Goal: Information Seeking & Learning: Understand process/instructions

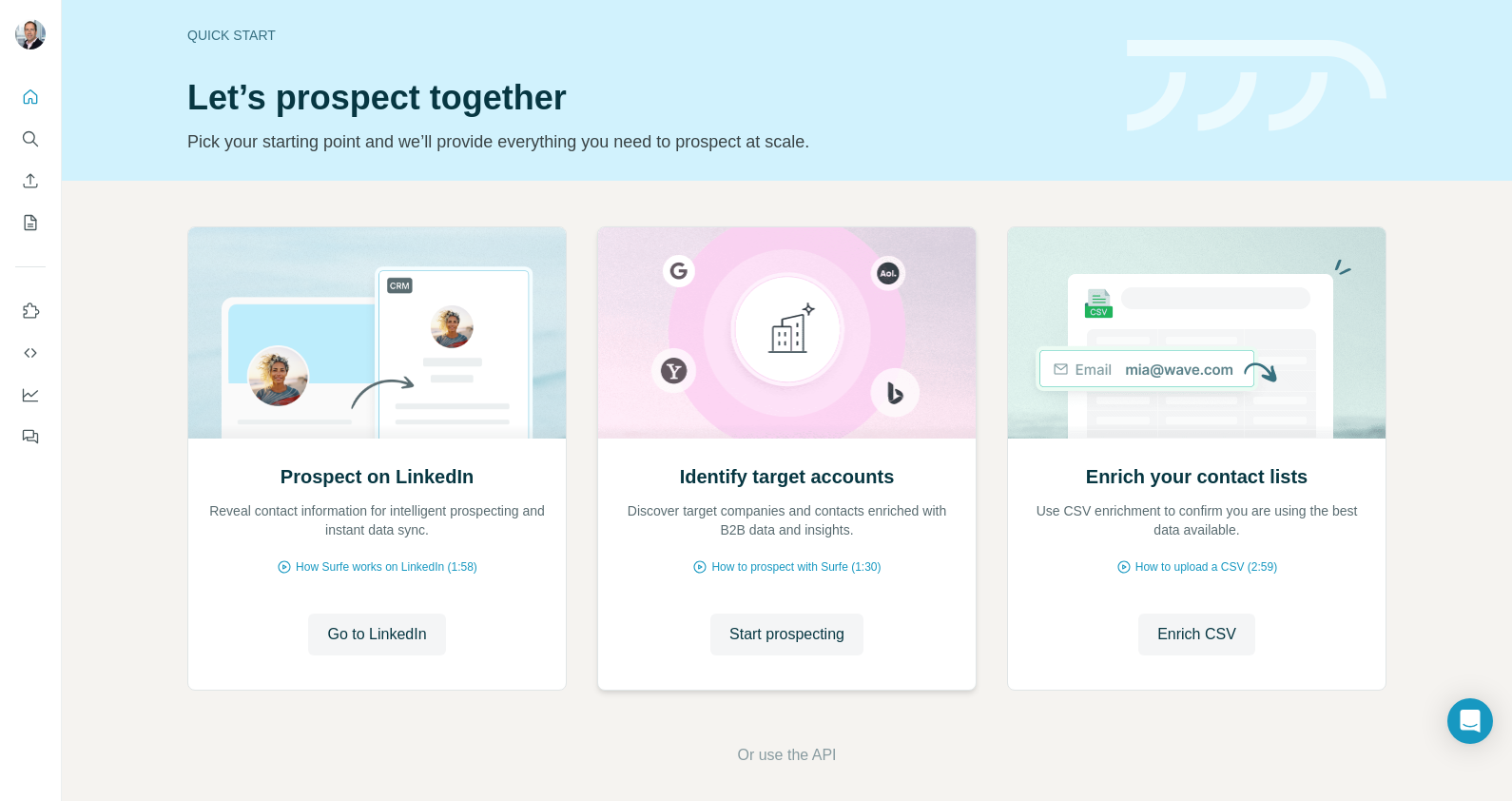
scroll to position [19, 0]
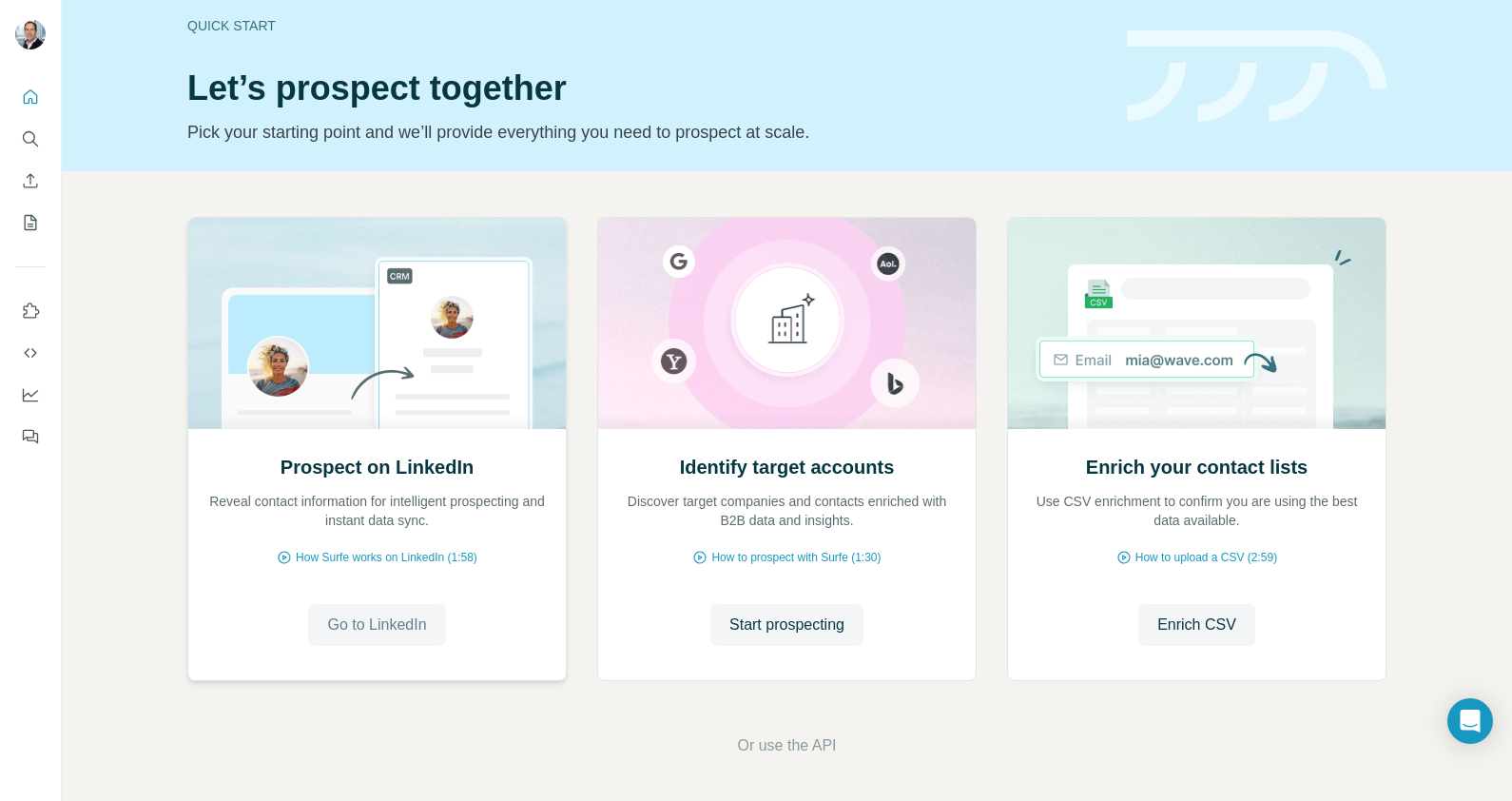
click at [374, 622] on span "Go to LinkedIn" at bounding box center [377, 626] width 99 height 23
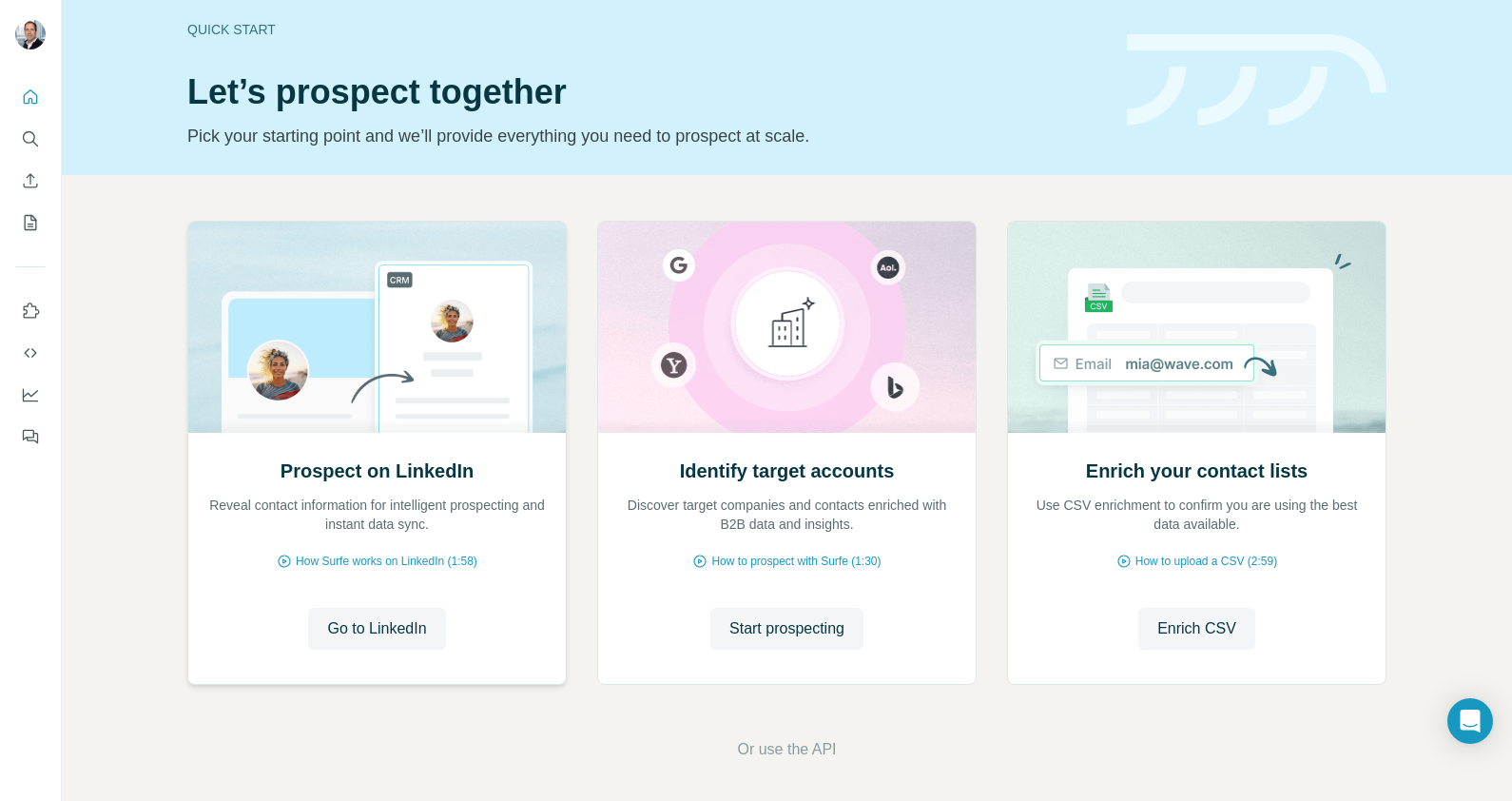
scroll to position [19, 0]
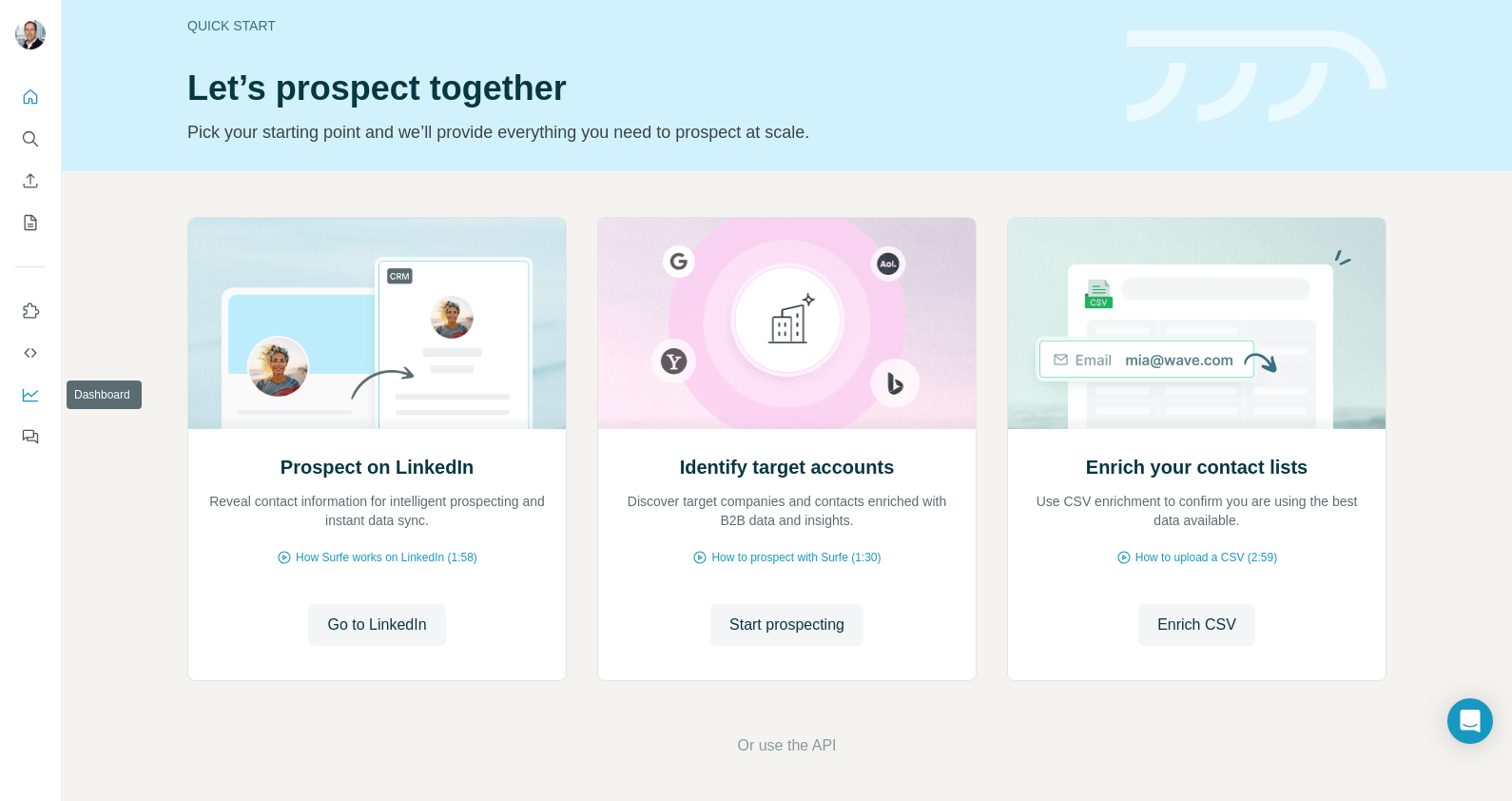
click at [30, 398] on icon "Dashboard" at bounding box center [31, 395] width 19 height 19
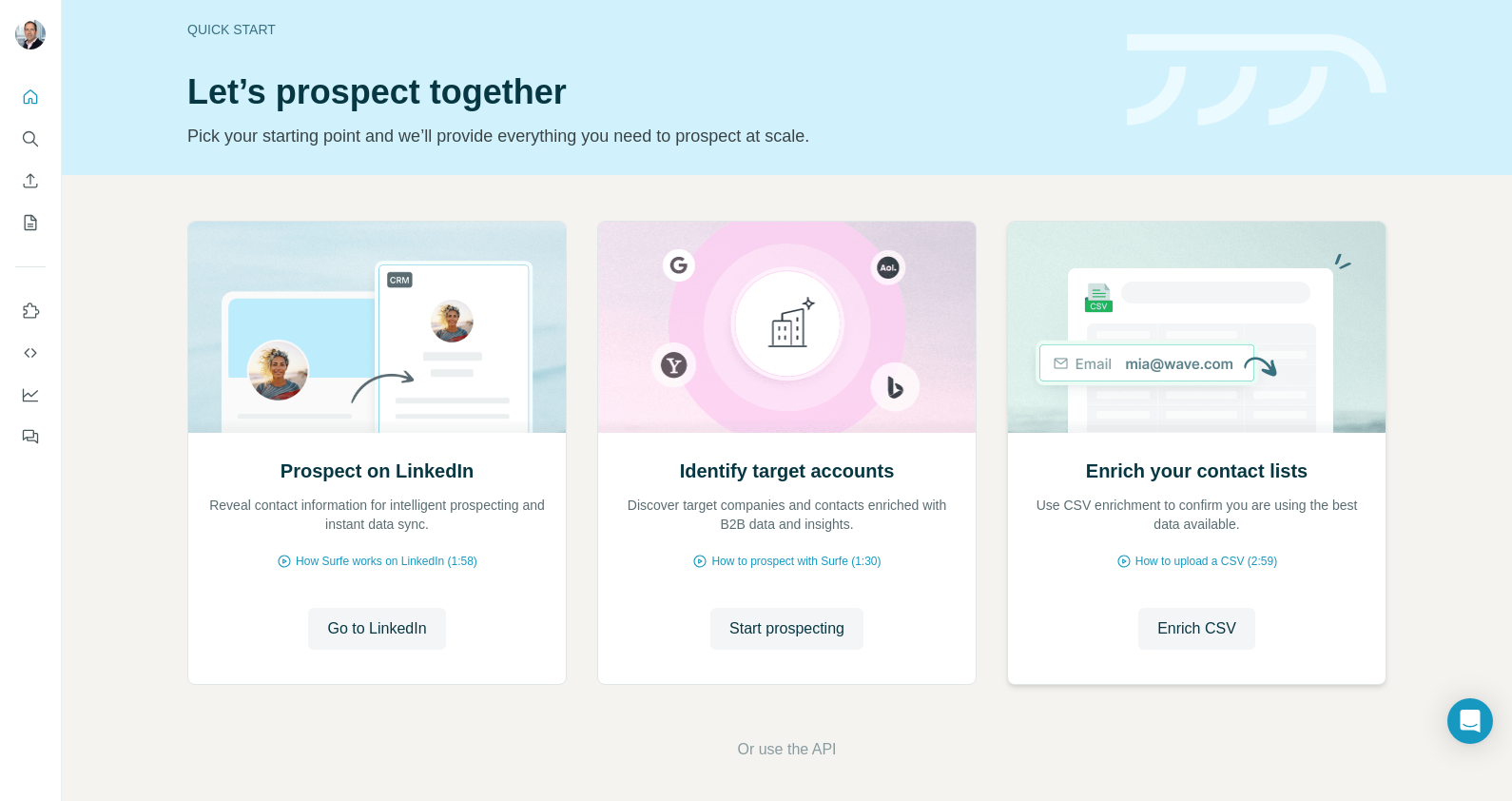
scroll to position [19, 0]
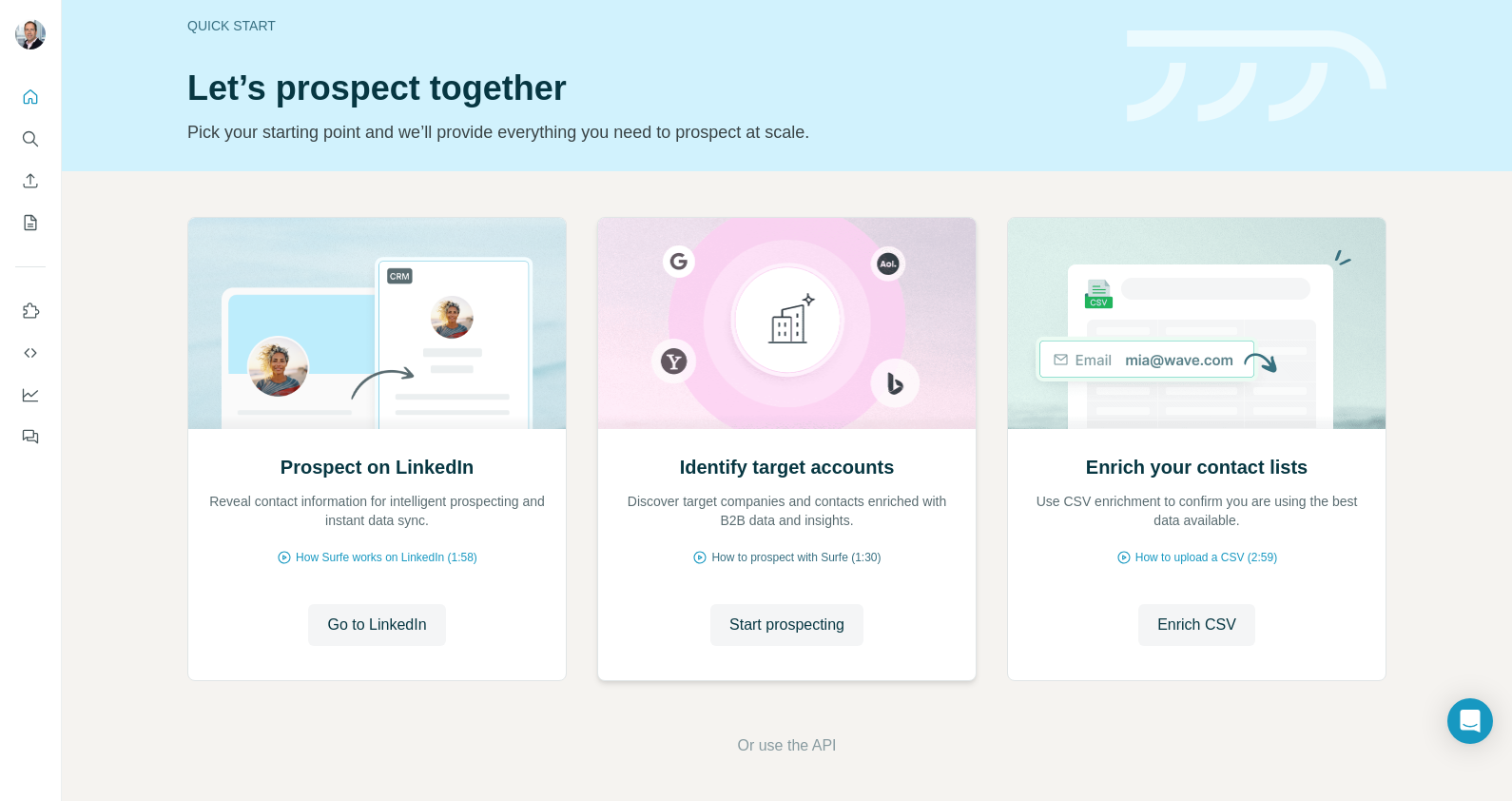
click at [760, 555] on span "How to prospect with Surfe (1:30)" at bounding box center [796, 558] width 170 height 17
